Goal: Book appointment/travel/reservation

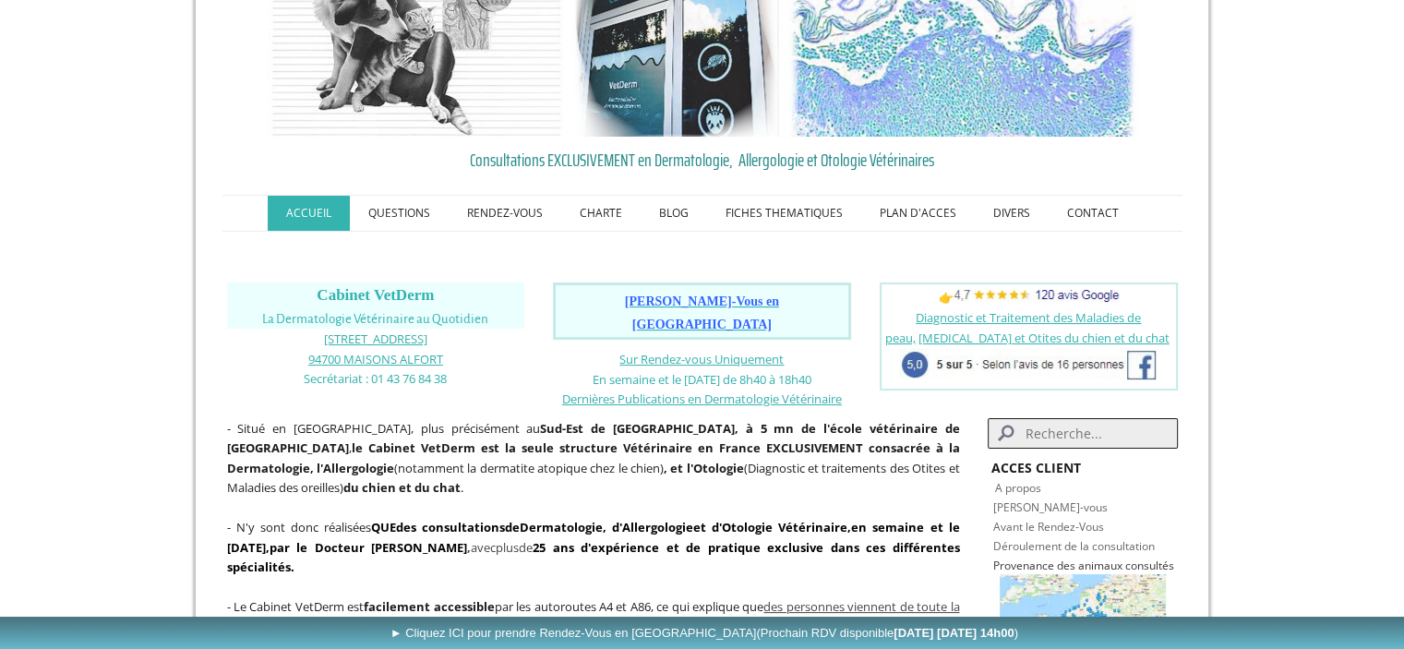
scroll to position [102, 0]
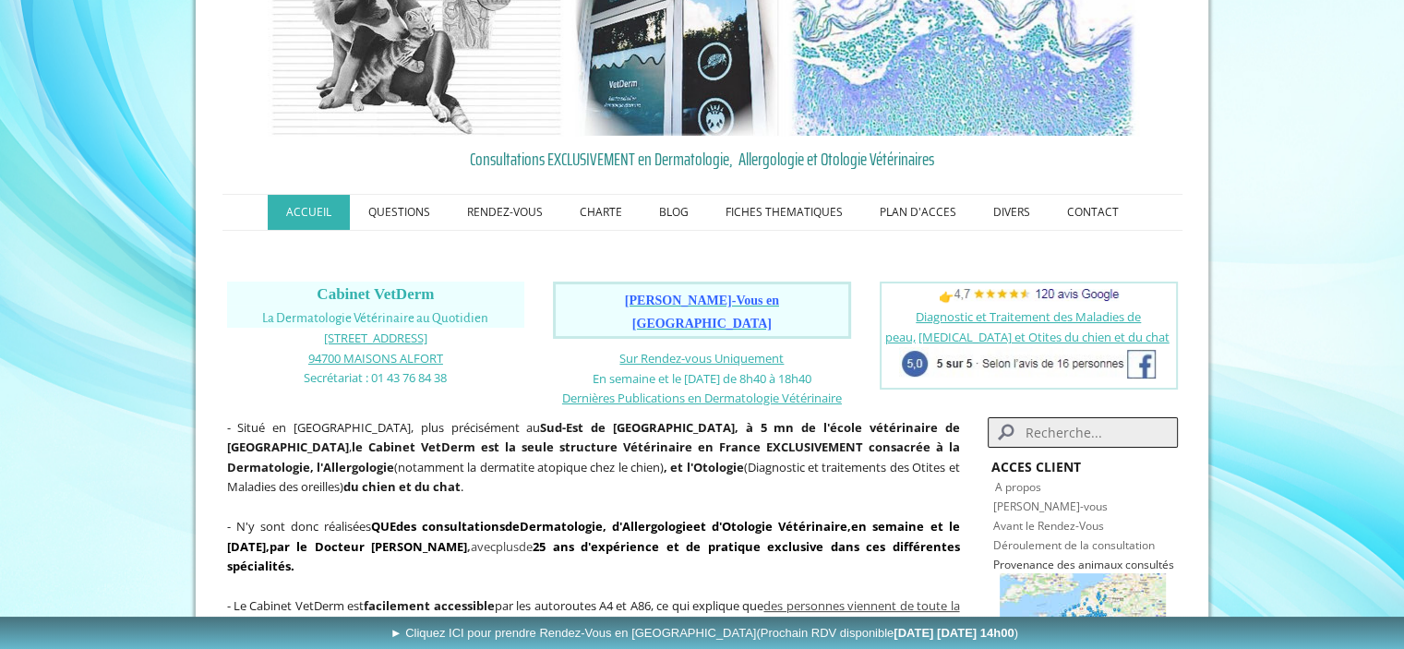
click at [580, 150] on span "Consultations EXCLUSIVEMENT en Dermatologie, Allergologie et Otologie Vétérinai…" at bounding box center [702, 159] width 950 height 28
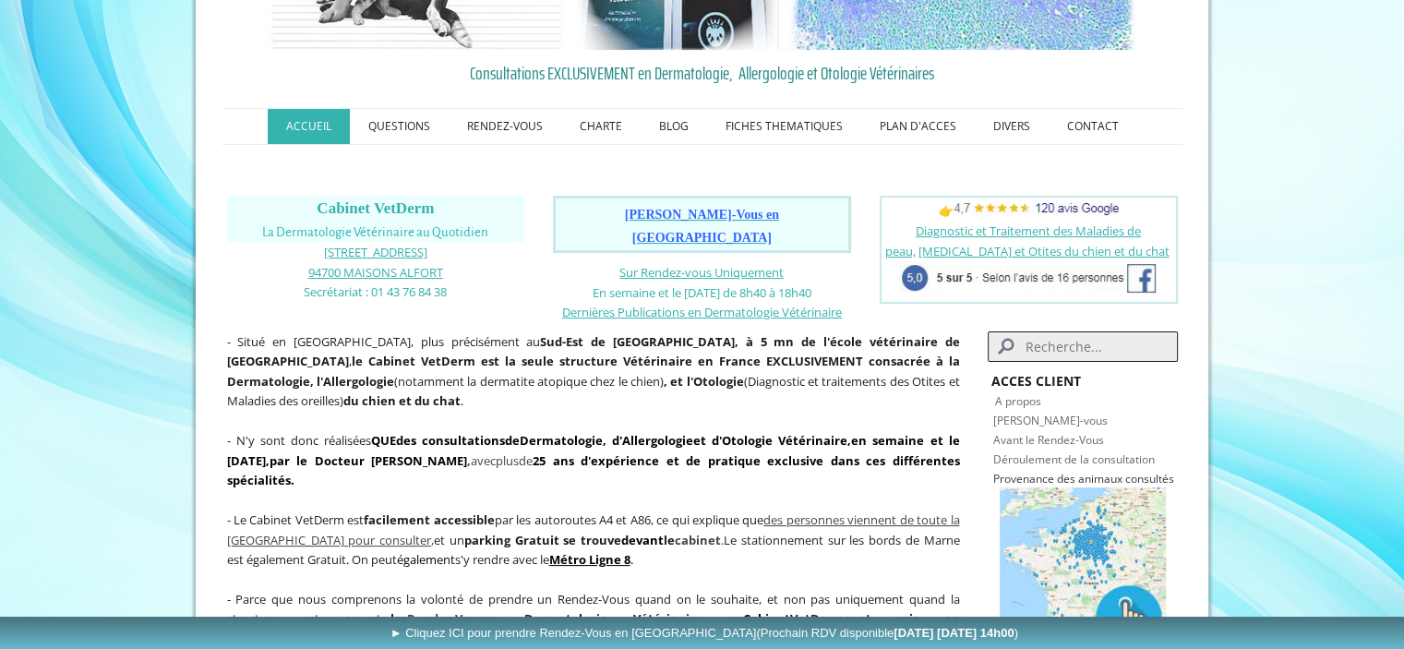
scroll to position [196, 0]
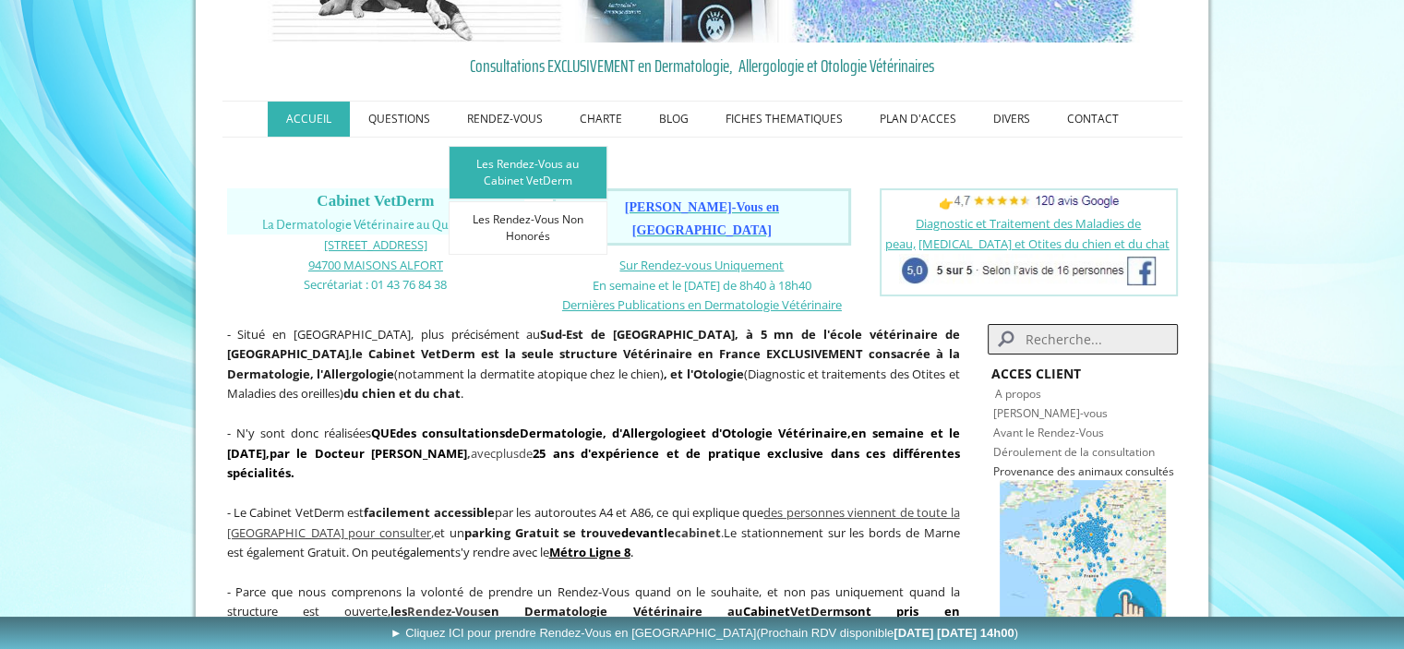
click at [514, 169] on link "Les Rendez-Vous au Cabinet VetDerm" at bounding box center [527, 173] width 159 height 54
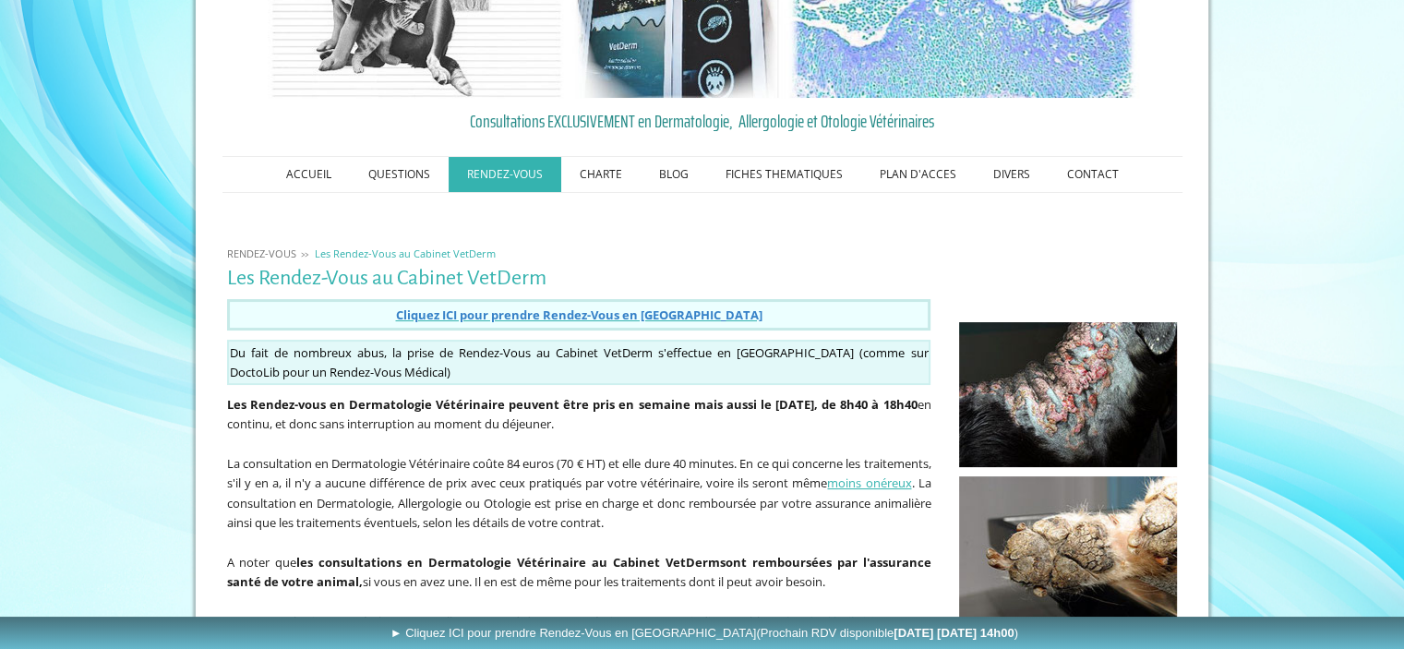
scroll to position [155, 0]
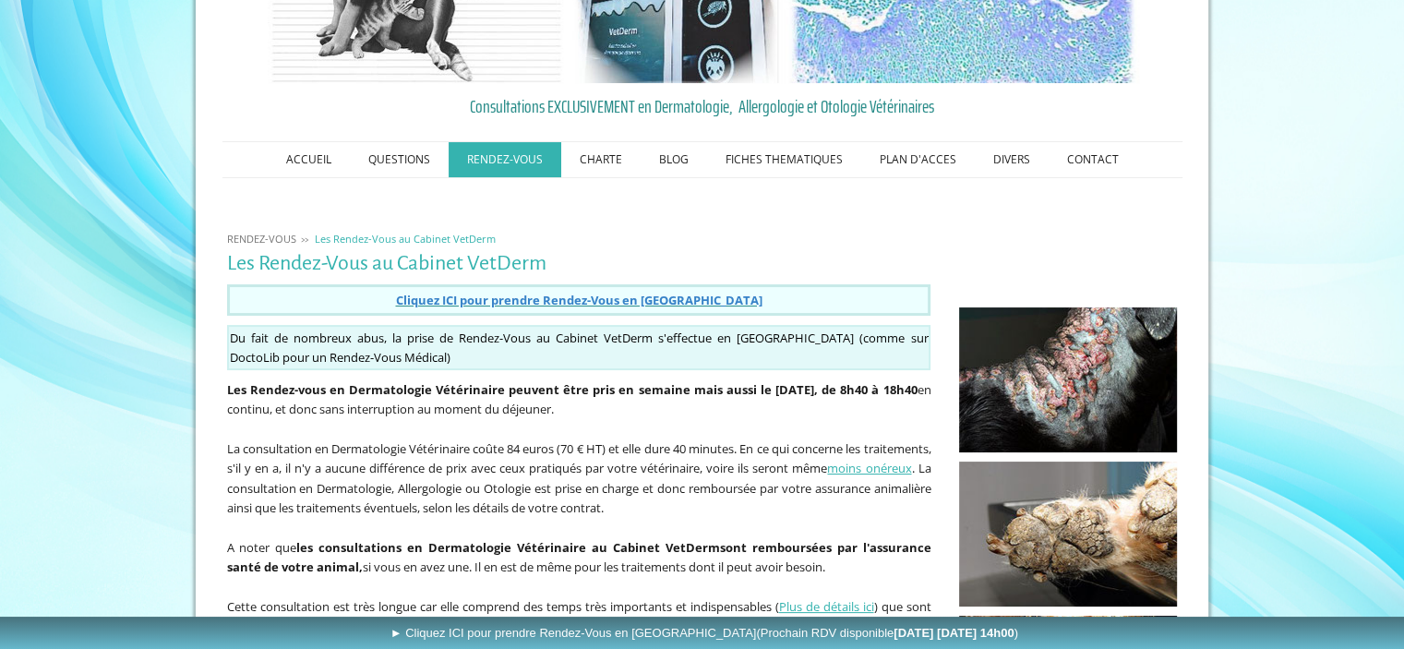
click at [655, 303] on span "Cliquez ICI pour prendre Rendez-Vous en [GEOGRAPHIC_DATA]" at bounding box center [578, 300] width 366 height 17
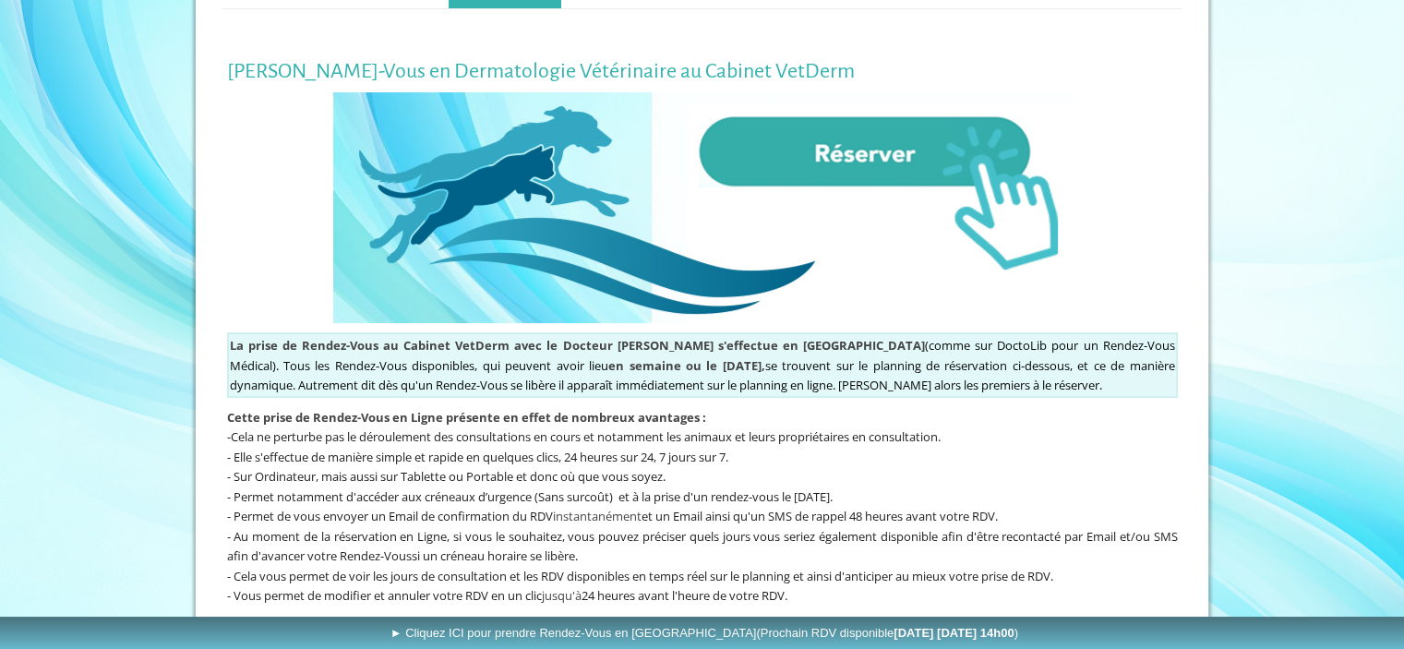
scroll to position [322, 0]
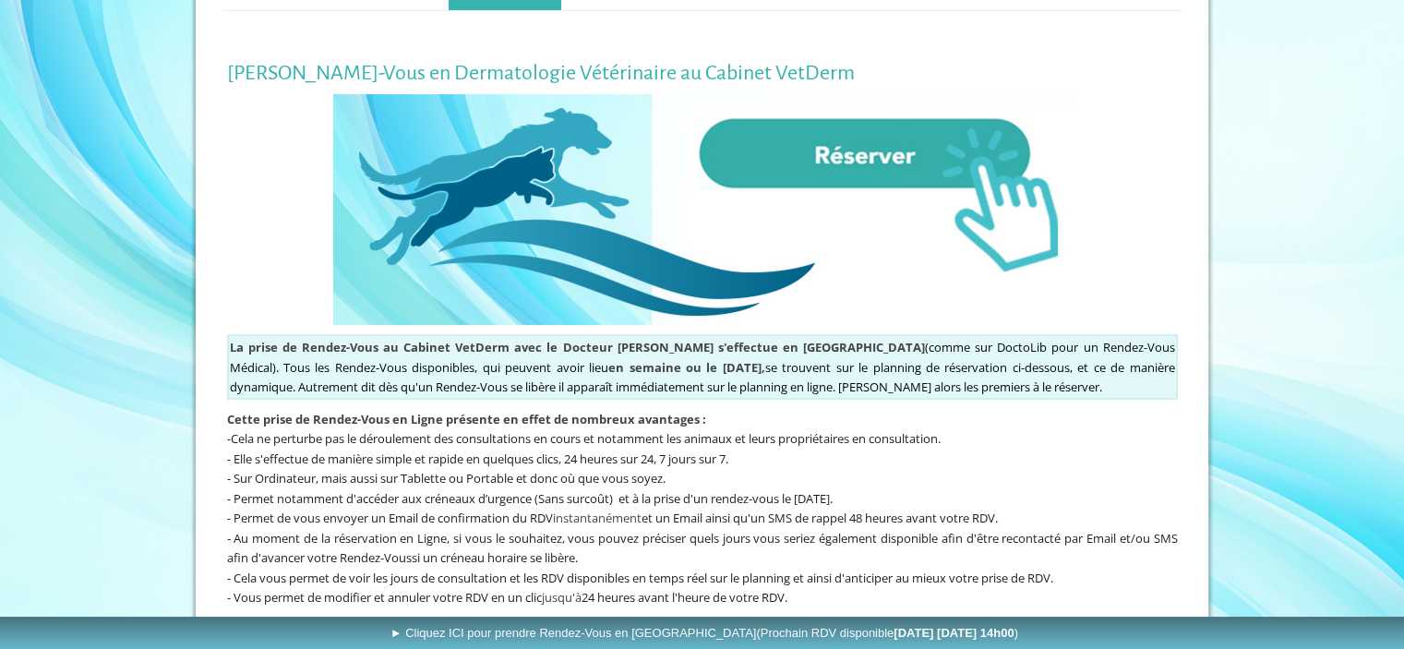
click at [836, 154] on img at bounding box center [702, 209] width 738 height 231
